Goal: Check status: Check status

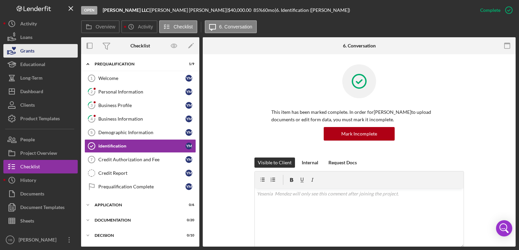
scroll to position [277, 0]
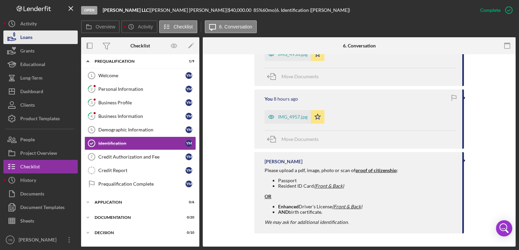
click at [42, 41] on button "Loans" at bounding box center [40, 37] width 74 height 14
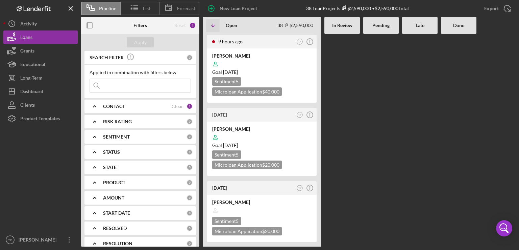
click at [342, 102] on Review at bounding box center [343, 140] width 36 height 212
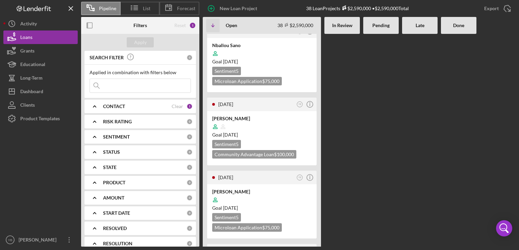
scroll to position [1434, 0]
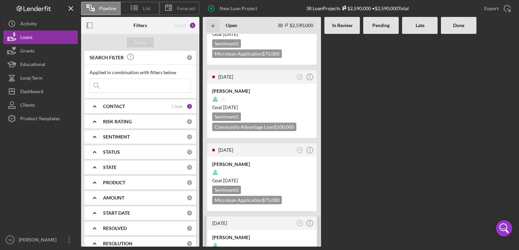
click at [296, 249] on div "Goal [DATE]" at bounding box center [261, 253] width 99 height 7
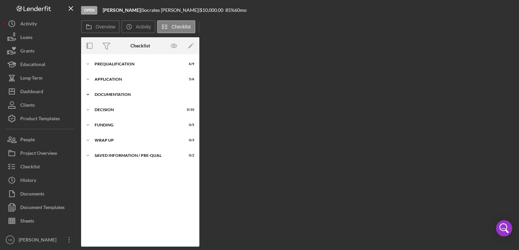
click at [119, 94] on div "Documentation" at bounding box center [143, 94] width 96 height 4
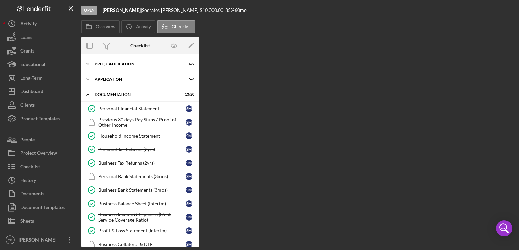
drag, startPoint x: 200, startPoint y: 145, endPoint x: 197, endPoint y: 183, distance: 37.9
click at [197, 183] on div "Overview Internal Workflow Stage Open Icon/Dropdown Arrow Archive (can unarchiv…" at bounding box center [298, 141] width 435 height 209
click at [197, 183] on div "Personal Financial Statement Personal Financial Statement S M Previous 30 days …" at bounding box center [140, 239] width 118 height 274
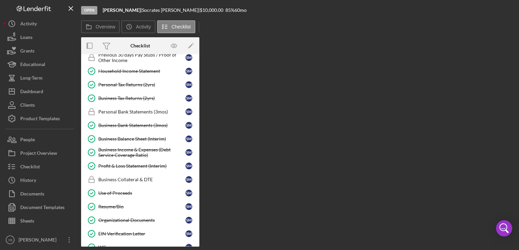
scroll to position [64, 0]
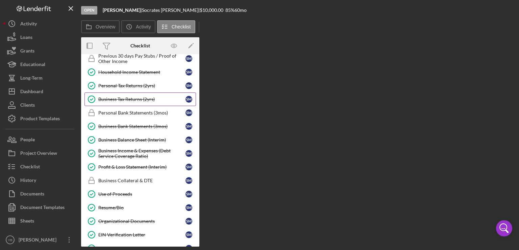
click at [131, 97] on div "Business Tax Returns (2yrs)" at bounding box center [141, 98] width 87 height 5
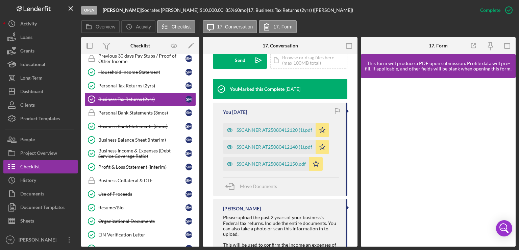
scroll to position [211, 0]
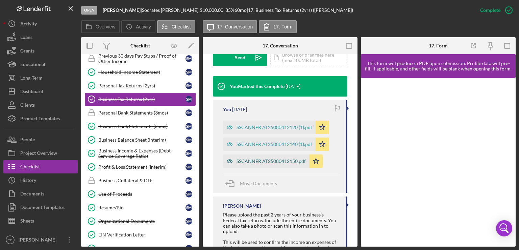
click at [283, 160] on div "SSCANNER AT25080412150.pdf" at bounding box center [271, 160] width 69 height 5
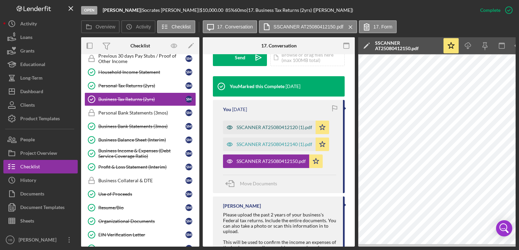
click at [269, 125] on div "SSCANNER AT25080412120 (1).pdf" at bounding box center [275, 126] width 76 height 5
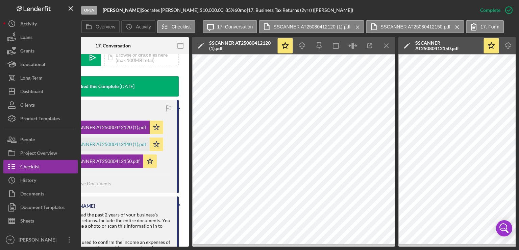
scroll to position [0, 166]
